Goal: Complete application form

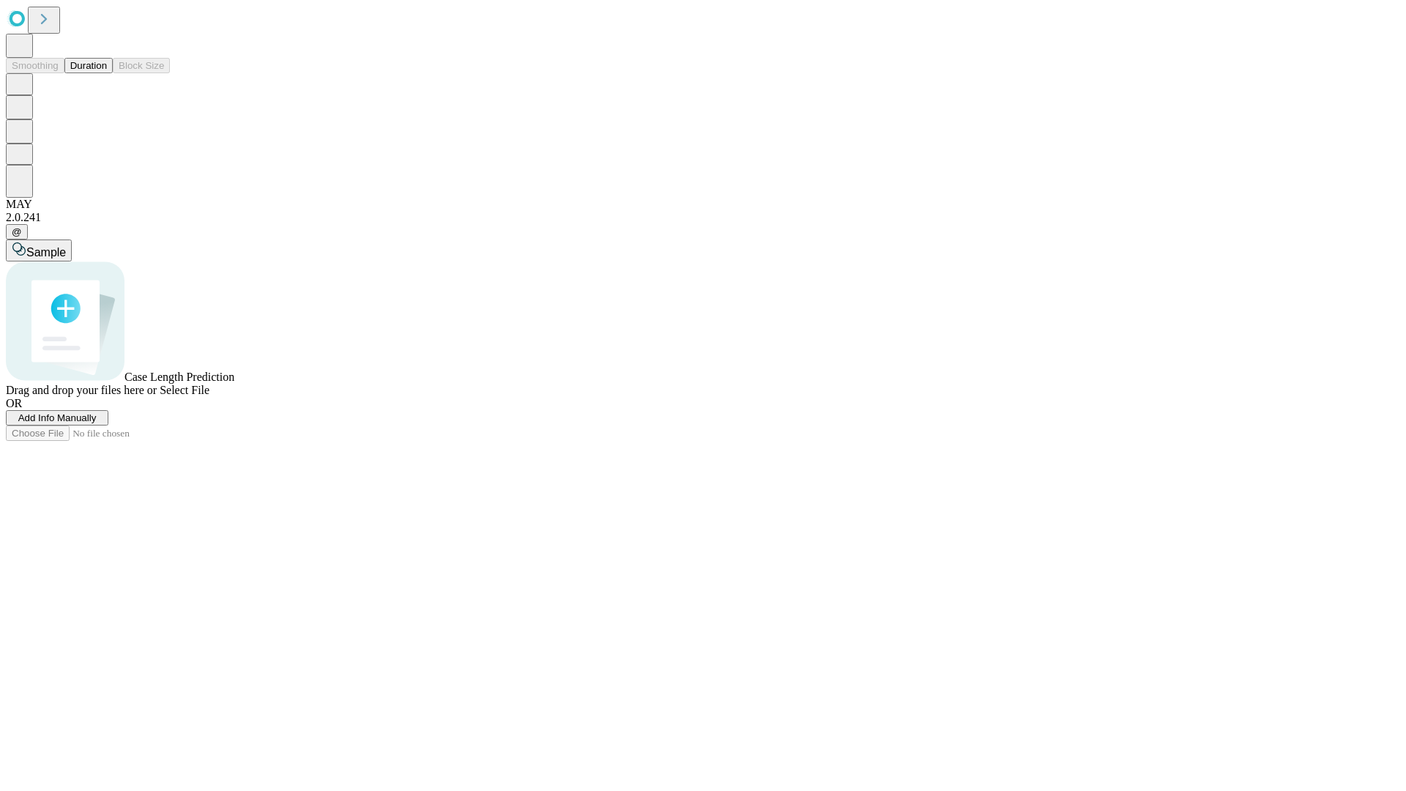
click at [97, 423] on span "Add Info Manually" at bounding box center [57, 417] width 78 height 11
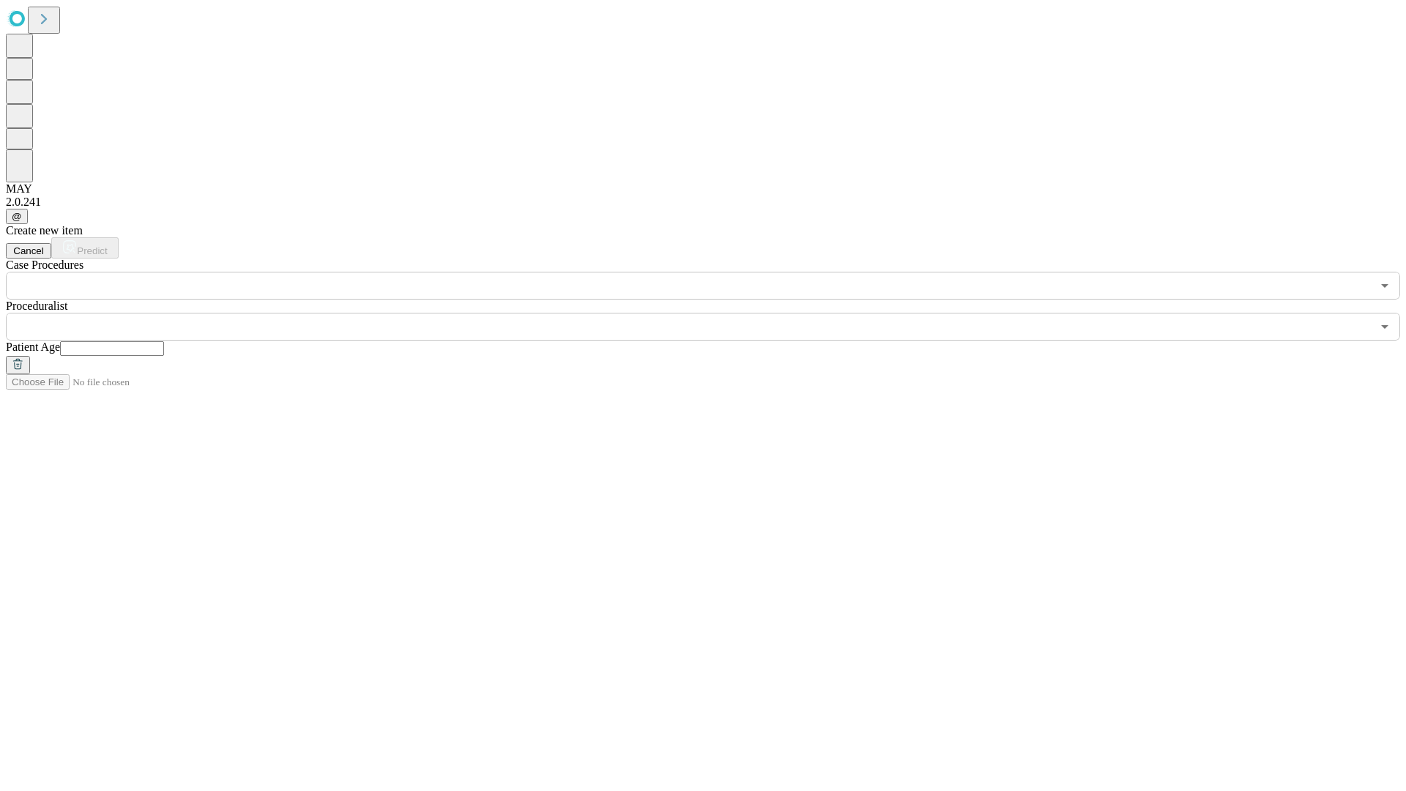
click at [164, 341] on input "text" at bounding box center [112, 348] width 104 height 15
type input "**"
click at [713, 313] on input "text" at bounding box center [688, 327] width 1365 height 28
